Goal: Information Seeking & Learning: Learn about a topic

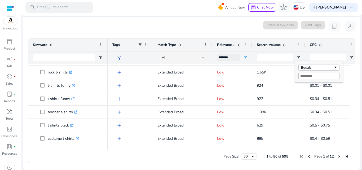
click at [337, 156] on span "Next Page" at bounding box center [339, 156] width 4 height 4
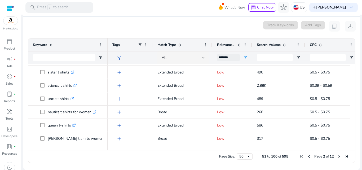
click at [337, 156] on span "Next Page" at bounding box center [339, 156] width 4 height 4
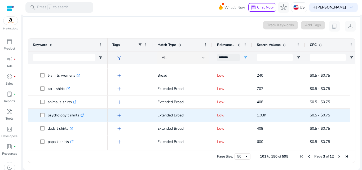
scroll to position [167, 0]
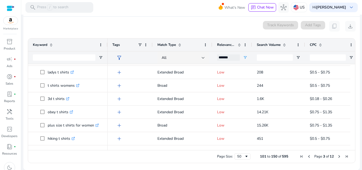
click at [337, 155] on span "Next Page" at bounding box center [339, 156] width 4 height 4
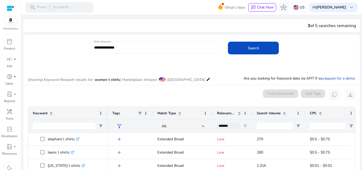
click at [125, 48] on input "**********" at bounding box center [156, 47] width 124 height 6
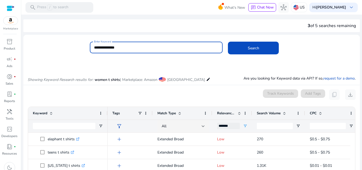
click at [107, 47] on input "**********" at bounding box center [156, 47] width 124 height 6
type input "*"
type input "**********"
click at [237, 49] on span at bounding box center [253, 48] width 51 height 13
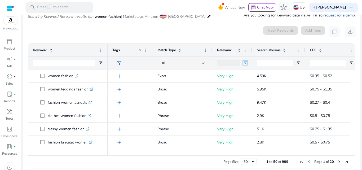
click at [244, 63] on span "Open Filter Menu" at bounding box center [245, 63] width 4 height 4
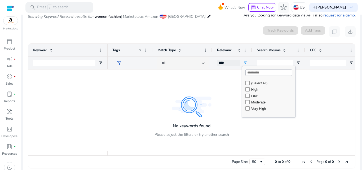
click at [245, 98] on div "Low" at bounding box center [268, 95] width 53 height 6
type input "*******"
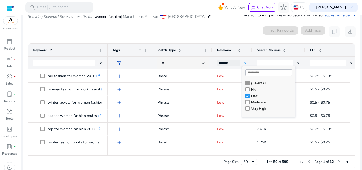
click at [240, 33] on div "0 keyword(s) selected Track Keywords Add Tags content_copy download" at bounding box center [192, 31] width 328 height 11
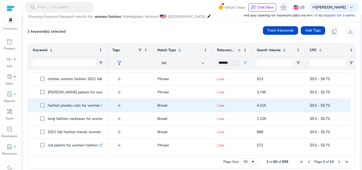
scroll to position [265, 0]
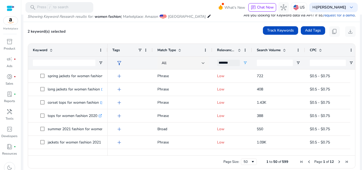
click at [196, 27] on div "2 keyword(s) selected Track Keywords Add Tags content_copy download" at bounding box center [192, 31] width 328 height 11
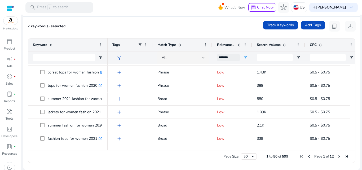
click at [337, 155] on span "Next Page" at bounding box center [339, 156] width 4 height 4
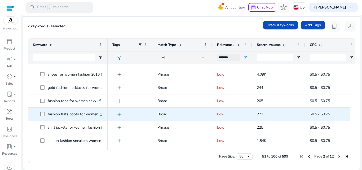
scroll to position [344, 0]
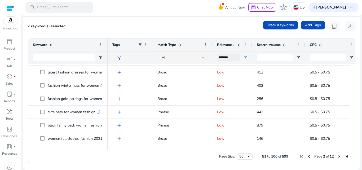
click at [337, 156] on span "Next Page" at bounding box center [339, 156] width 4 height 4
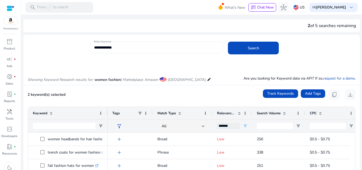
click at [135, 43] on div "**********" at bounding box center [156, 48] width 124 height 12
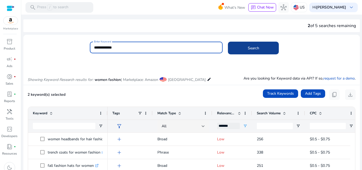
type input "**********"
click at [264, 49] on span at bounding box center [253, 48] width 51 height 13
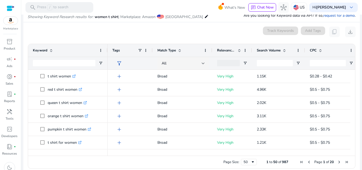
scroll to position [63, 0]
click at [245, 61] on span "Open Filter Menu" at bounding box center [245, 63] width 4 height 4
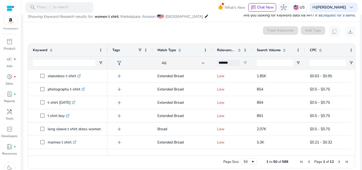
click at [238, 36] on div "0 keyword(s) selected Track Keywords Add Tags content_copy download" at bounding box center [192, 31] width 328 height 11
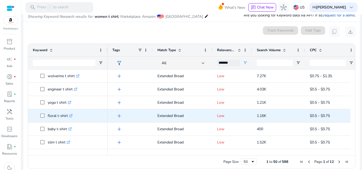
scroll to position [0, 0]
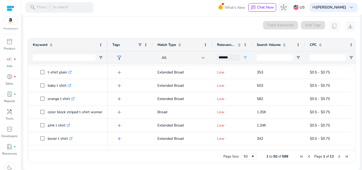
click at [337, 157] on span "Next Page" at bounding box center [339, 156] width 4 height 4
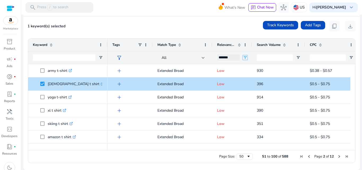
click at [245, 56] on span "Open Filter Menu" at bounding box center [245, 57] width 4 height 4
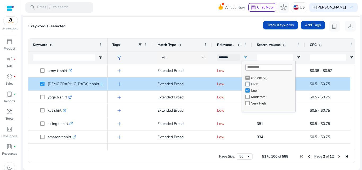
type input "**********"
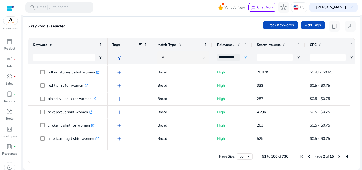
click at [338, 156] on span "Next Page" at bounding box center [339, 156] width 4 height 4
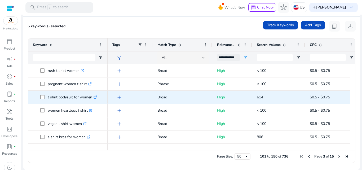
scroll to position [318, 0]
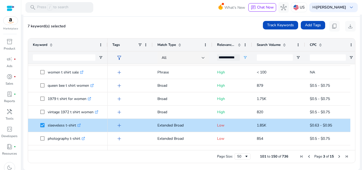
click at [337, 156] on span "Next Page" at bounding box center [339, 156] width 4 height 4
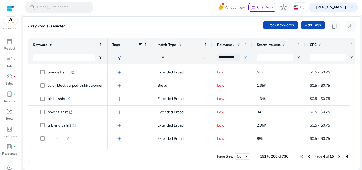
click at [337, 156] on span "Next Page" at bounding box center [339, 156] width 4 height 4
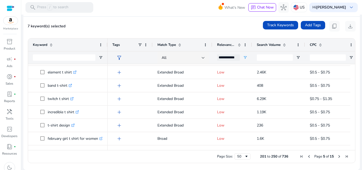
click at [337, 157] on span "Next Page" at bounding box center [339, 156] width 4 height 4
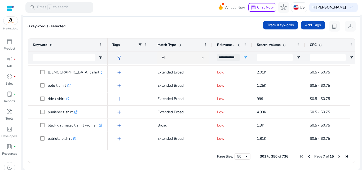
click at [337, 156] on span "Next Page" at bounding box center [339, 156] width 4 height 4
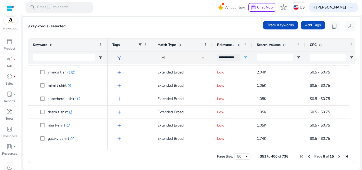
click at [337, 156] on span "Next Page" at bounding box center [339, 156] width 4 height 4
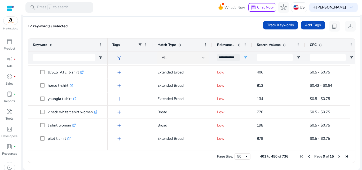
click at [339, 155] on span "Next Page" at bounding box center [339, 156] width 4 height 4
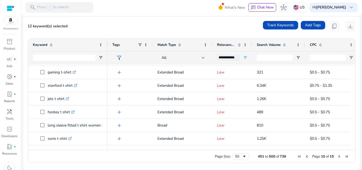
click at [337, 155] on span "Next Page" at bounding box center [339, 156] width 4 height 4
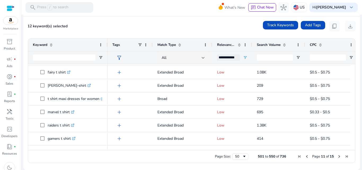
click at [337, 156] on span "Next Page" at bounding box center [339, 156] width 4 height 4
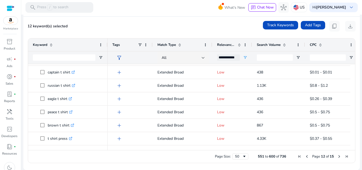
click at [337, 156] on span "Next Page" at bounding box center [339, 156] width 4 height 4
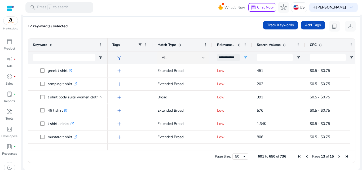
click at [170, 155] on div "Page Size: 50 601 to 650 of 736 Page 13 of 15" at bounding box center [191, 156] width 327 height 13
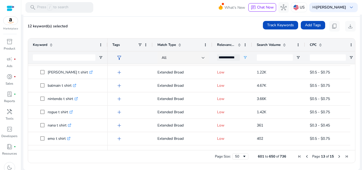
click at [305, 156] on span "Previous Page" at bounding box center [306, 156] width 4 height 4
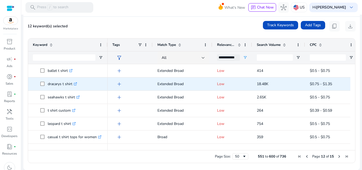
scroll to position [34, 0]
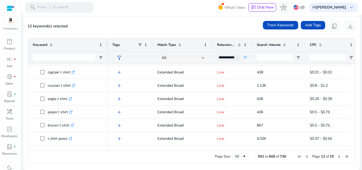
click at [304, 155] on span "Previous Page" at bounding box center [306, 156] width 4 height 4
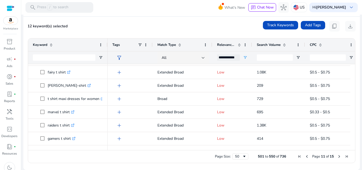
click at [304, 155] on span "Previous Page" at bounding box center [306, 156] width 4 height 4
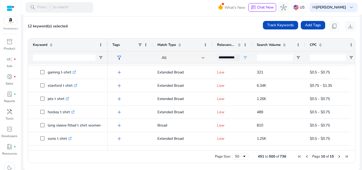
click at [305, 157] on span "Previous Page" at bounding box center [306, 156] width 4 height 4
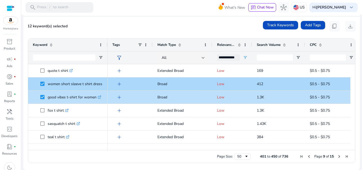
click at [76, 85] on p "women short sleeve t shirt dress .st0{fill:#2c8af8}" at bounding box center [77, 83] width 59 height 11
copy p "women short sleeve t shirt dress"
click at [260, 82] on span "412" at bounding box center [259, 83] width 6 height 5
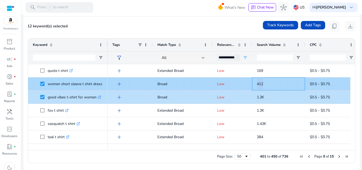
click at [260, 82] on span "412" at bounding box center [259, 83] width 6 height 5
copy span "412"
click at [326, 84] on span "$0.5 - $0.75" at bounding box center [319, 83] width 20 height 5
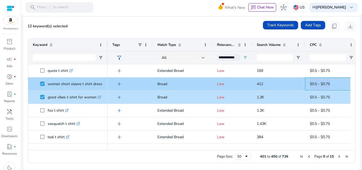
copy span "$0.5 - $0.75"
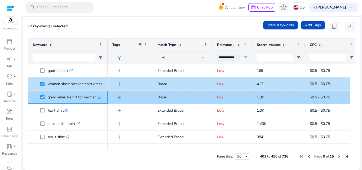
click at [63, 95] on p "good vibes t-shirt for women .st0{fill:#2c8af8}" at bounding box center [74, 97] width 53 height 11
copy p "good vibes t-shirt for women"
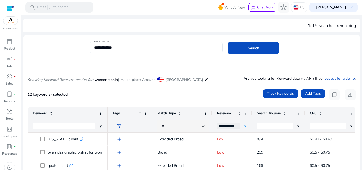
scroll to position [26, 0]
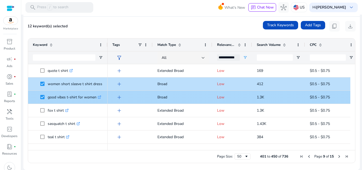
click at [262, 97] on span "1.3K" at bounding box center [259, 96] width 7 height 5
copy span "1.3K"
click at [321, 95] on span "$0.5 - $0.75" at bounding box center [319, 96] width 20 height 5
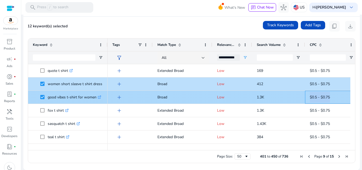
click at [321, 95] on span "$0.5 - $0.75" at bounding box center [319, 96] width 20 height 5
copy span "$0.5 - $0.75"
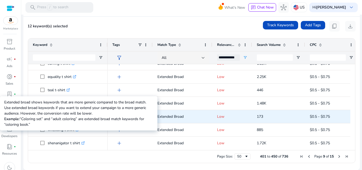
scroll to position [238, 0]
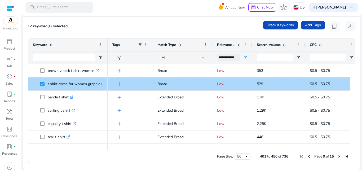
click at [75, 84] on p "t shirt dress for women graphic .st0{fill:#2c8af8}" at bounding box center [76, 83] width 57 height 11
copy p "t shirt dress for women graphic"
click at [259, 84] on span "529" at bounding box center [259, 83] width 6 height 5
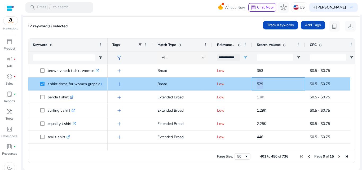
click at [259, 84] on span "529" at bounding box center [259, 83] width 6 height 5
copy span "529"
click at [324, 83] on span "$0.5 - $0.75" at bounding box center [319, 83] width 20 height 5
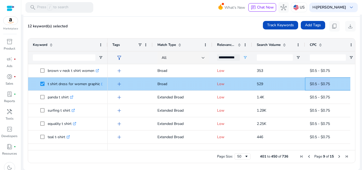
copy span "$0.5 - $0.75"
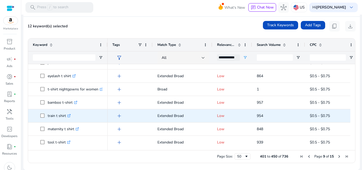
scroll to position [0, 0]
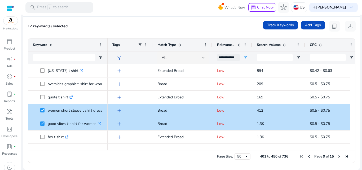
click at [306, 156] on span "Previous Page" at bounding box center [308, 156] width 4 height 4
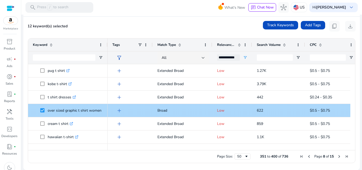
click at [71, 110] on p "over sized graphic t shirt women .st0{fill:#2c8af8}" at bounding box center [77, 110] width 58 height 11
copy p "over sized graphic t shirt women"
click at [257, 109] on span "622" at bounding box center [259, 110] width 6 height 5
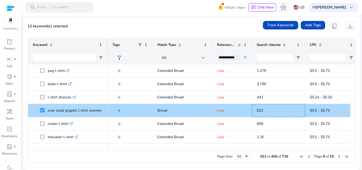
click at [257, 109] on span "622" at bounding box center [259, 110] width 6 height 5
copy span "622"
click at [318, 111] on span "$0.5 - $0.75" at bounding box center [319, 110] width 20 height 5
click at [319, 111] on span "$0.5 - $0.75" at bounding box center [319, 110] width 20 height 5
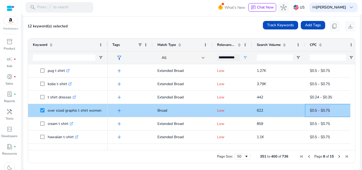
copy span "$0.5 - $0.75"
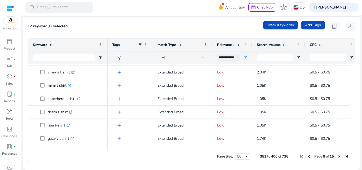
click at [306, 156] on span "Previous Page" at bounding box center [308, 156] width 4 height 4
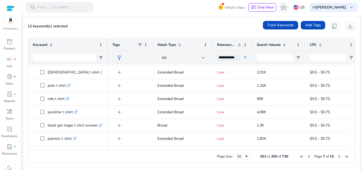
click at [306, 155] on span "Previous Page" at bounding box center [308, 156] width 4 height 4
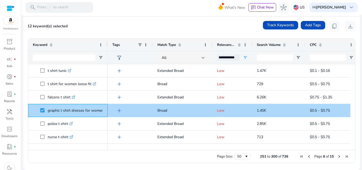
click at [82, 110] on p "graphic t shirt dresses for women .st0{fill:#2c8af8}" at bounding box center [78, 110] width 61 height 11
copy p "graphic t shirt dresses for women"
click at [262, 109] on span "1.45K" at bounding box center [261, 110] width 10 height 5
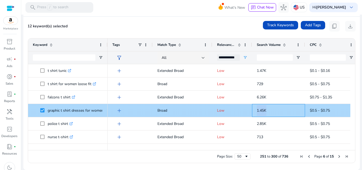
click at [262, 109] on span "1.45K" at bounding box center [261, 110] width 10 height 5
copy span "1.45K"
click at [327, 109] on span "$0.5 - $0.75" at bounding box center [319, 110] width 20 height 5
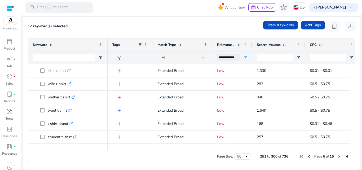
click at [306, 156] on span "Previous Page" at bounding box center [308, 156] width 4 height 4
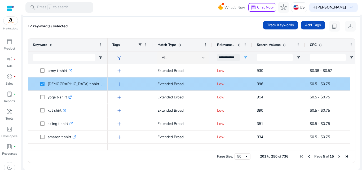
click at [57, 84] on p "ladies t shirt .st0{fill:#2c8af8}" at bounding box center [76, 83] width 56 height 11
click at [259, 84] on span "396" at bounding box center [259, 83] width 6 height 5
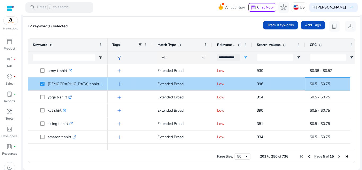
click at [326, 83] on span "$0.5 - $0.75" at bounding box center [319, 83] width 20 height 5
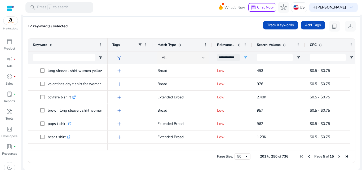
click at [307, 156] on span "Previous Page" at bounding box center [308, 156] width 4 height 4
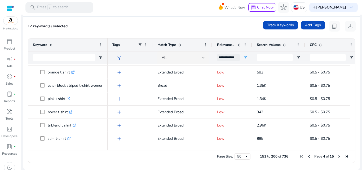
click at [308, 156] on span "Previous Page" at bounding box center [308, 156] width 4 height 4
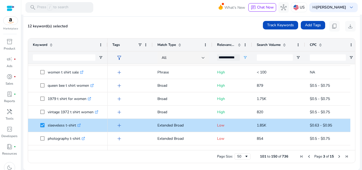
click at [307, 157] on span "Previous Page" at bounding box center [308, 156] width 4 height 4
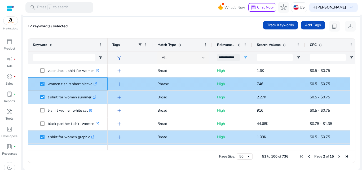
click at [74, 85] on p "women t shirt short sleeve .st0{fill:#2c8af8}" at bounding box center [72, 83] width 49 height 11
click at [74, 84] on p "women t shirt short sleeve .st0{fill:#2c8af8}" at bounding box center [72, 83] width 49 height 11
click at [258, 84] on span "746" at bounding box center [259, 83] width 6 height 5
click at [259, 83] on span "746" at bounding box center [259, 83] width 6 height 5
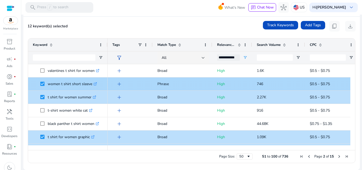
click at [325, 83] on span "$0.5 - $0.75" at bounding box center [319, 83] width 20 height 5
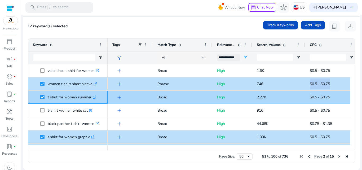
click at [74, 94] on p "t shirt for women summer .st0{fill:#2c8af8}" at bounding box center [72, 97] width 48 height 11
click at [75, 97] on p "t shirt for women summer .st0{fill:#2c8af8}" at bounding box center [72, 97] width 48 height 11
click at [262, 97] on span "2.27K" at bounding box center [261, 96] width 10 height 5
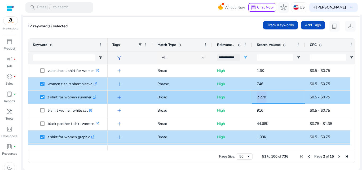
click at [262, 97] on span "2.27K" at bounding box center [261, 96] width 10 height 5
click at [322, 96] on span "$0.5 - $0.75" at bounding box center [319, 96] width 20 height 5
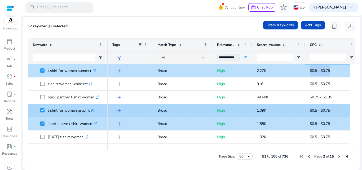
scroll to position [291, 0]
click at [74, 111] on p "t shirt for women graphic .st0{fill:#2c8af8}" at bounding box center [71, 110] width 47 height 11
click at [265, 110] on span "1.09K" at bounding box center [261, 110] width 10 height 5
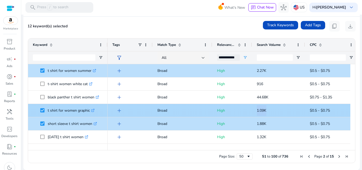
click at [265, 110] on span "1.09K" at bounding box center [261, 110] width 10 height 5
click at [316, 110] on span "$0.5 - $0.75" at bounding box center [319, 110] width 20 height 5
